Goal: Information Seeking & Learning: Learn about a topic

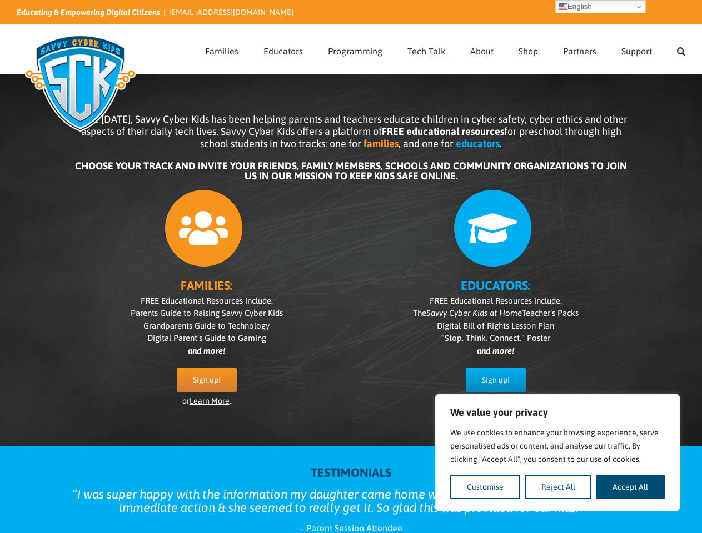
click at [351, 267] on div "FAMILIES: FREE Educational Resources include: Parents Guide to Raising Savvy Cy…" at bounding box center [351, 304] width 556 height 241
click at [485, 487] on button "Customise" at bounding box center [485, 487] width 70 height 24
click at [0, 0] on div at bounding box center [0, 0] width 0 height 0
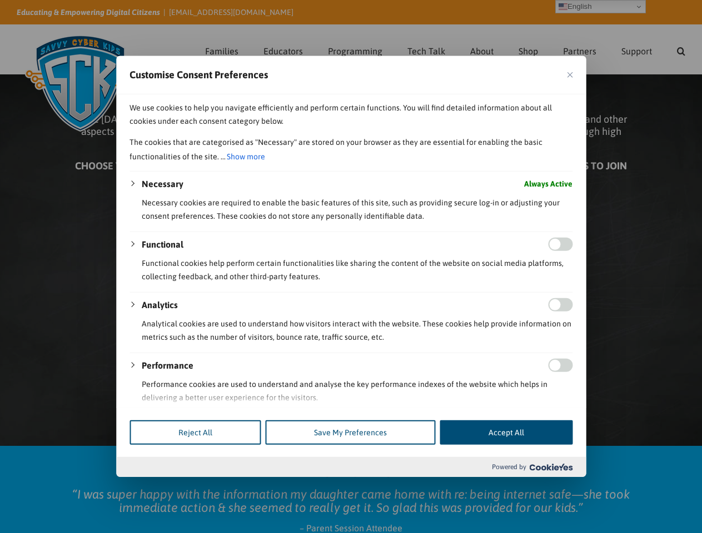
click at [630, 487] on div at bounding box center [351, 266] width 702 height 533
click at [681, 49] on div at bounding box center [351, 266] width 702 height 533
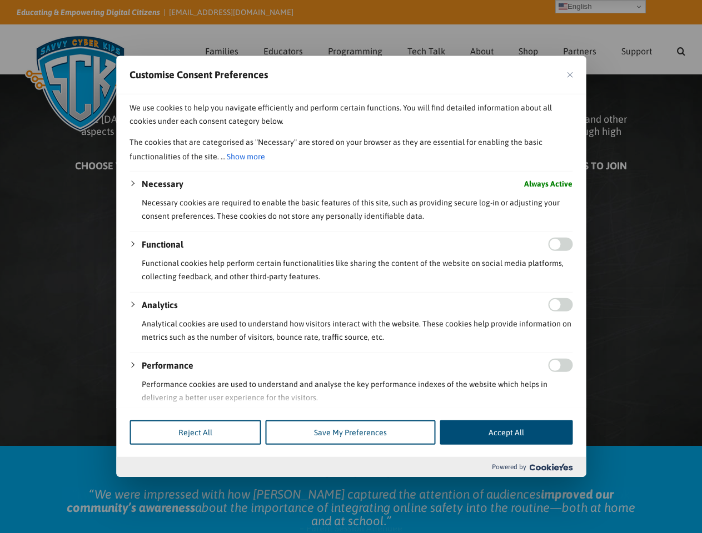
click at [600, 7] on div at bounding box center [351, 266] width 702 height 533
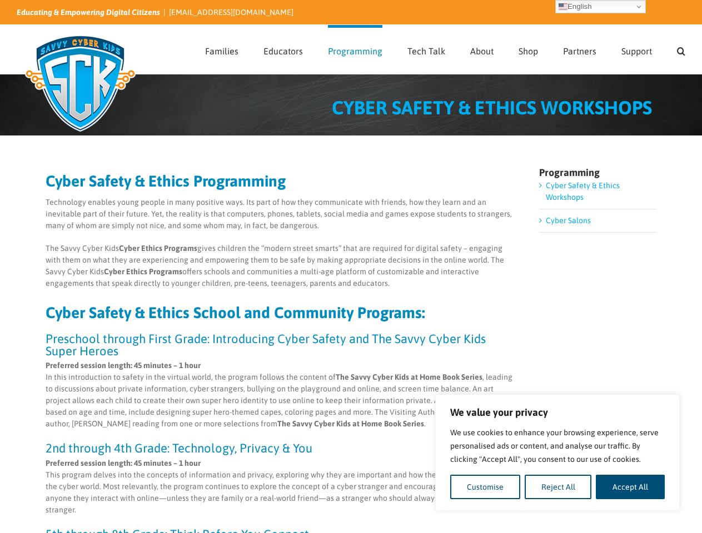
click at [351, 267] on p "The Savvy Cyber Kids Cyber Ethics Programs gives children the “modern street sm…" at bounding box center [280, 266] width 469 height 47
click at [485, 487] on button "Customise" at bounding box center [485, 487] width 70 height 24
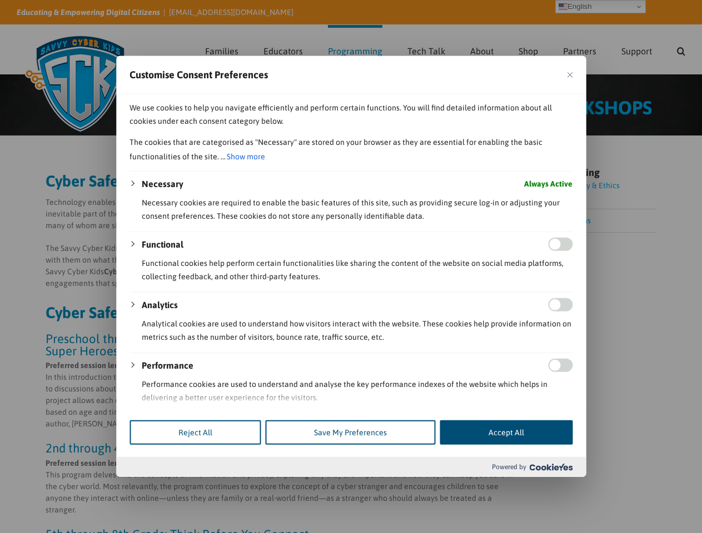
click at [558, 487] on div at bounding box center [351, 266] width 702 height 533
click at [630, 487] on div at bounding box center [351, 266] width 702 height 533
click at [681, 49] on div at bounding box center [351, 266] width 702 height 533
click at [600, 7] on div at bounding box center [351, 266] width 702 height 533
